Goal: Check status: Check status

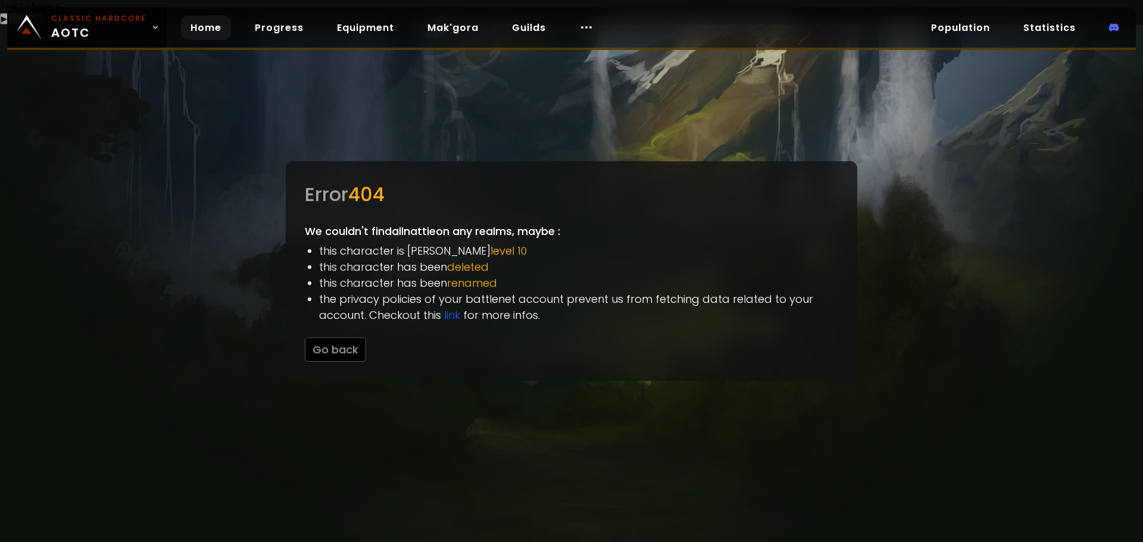
click at [205, 28] on link "Home" at bounding box center [206, 27] width 50 height 24
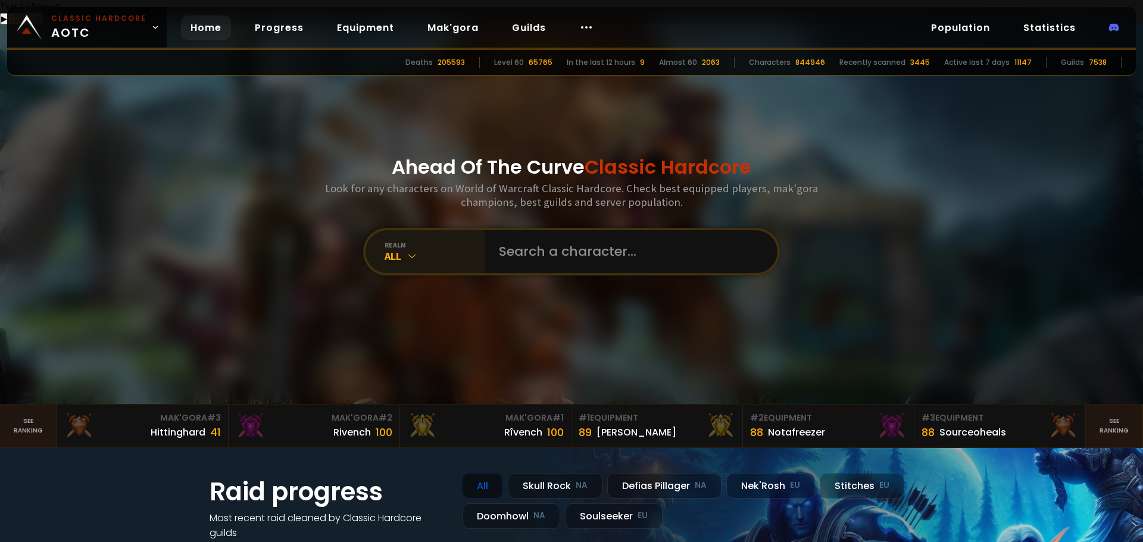
click at [411, 250] on icon at bounding box center [412, 256] width 12 height 12
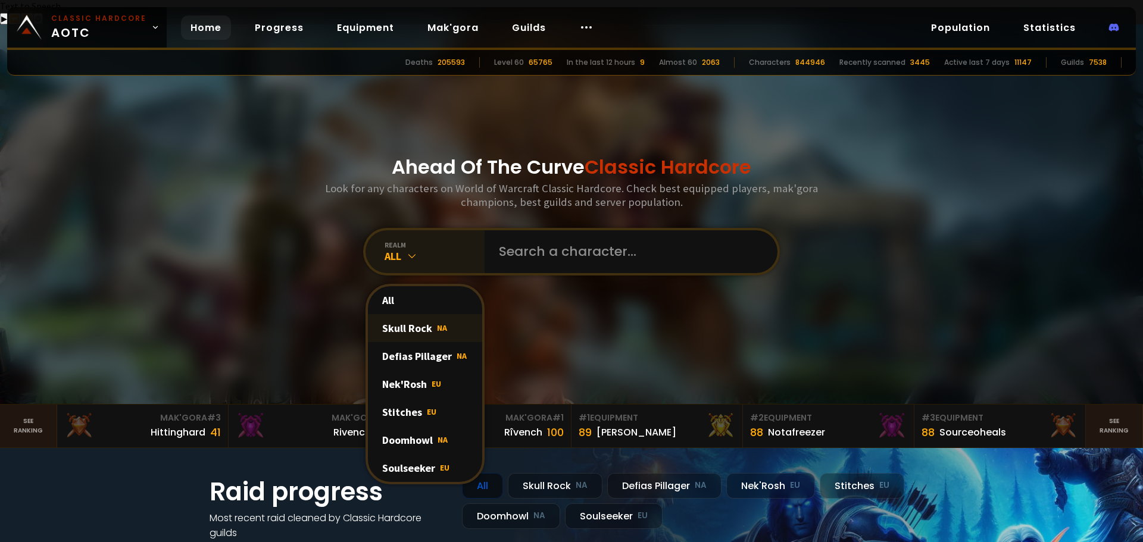
click at [418, 314] on div "Skull Rock NA" at bounding box center [425, 328] width 114 height 28
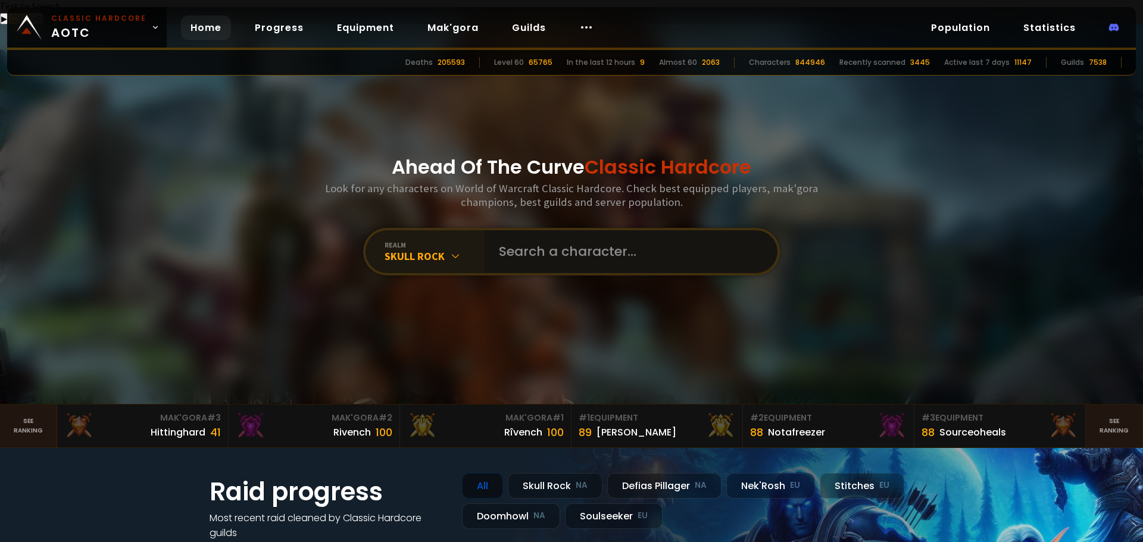
click at [534, 232] on input "text" at bounding box center [627, 251] width 271 height 43
type input "theprecious"
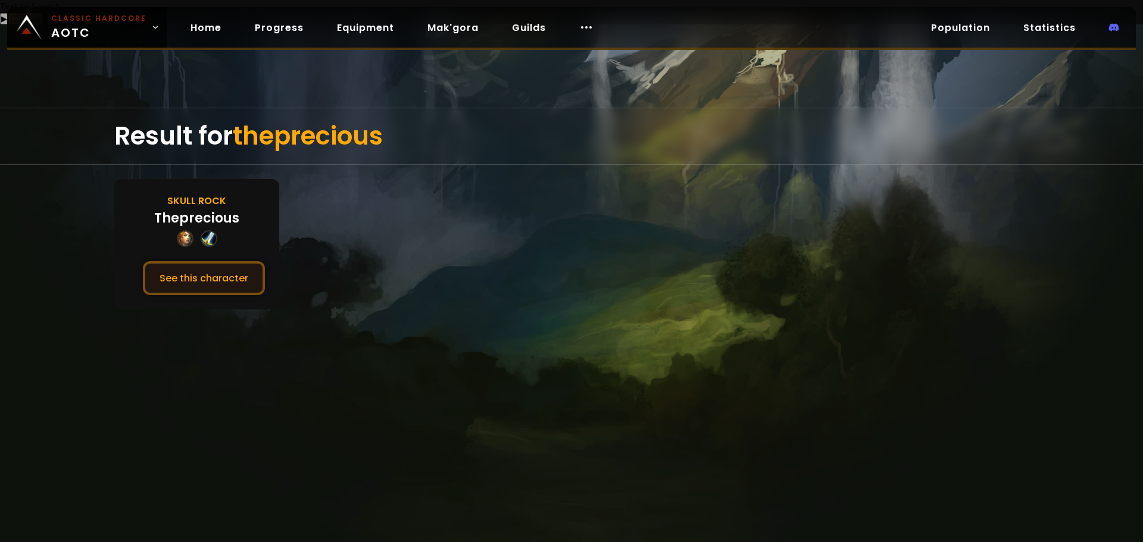
click at [232, 261] on button "See this character" at bounding box center [204, 278] width 122 height 34
